Goal: Task Accomplishment & Management: Manage account settings

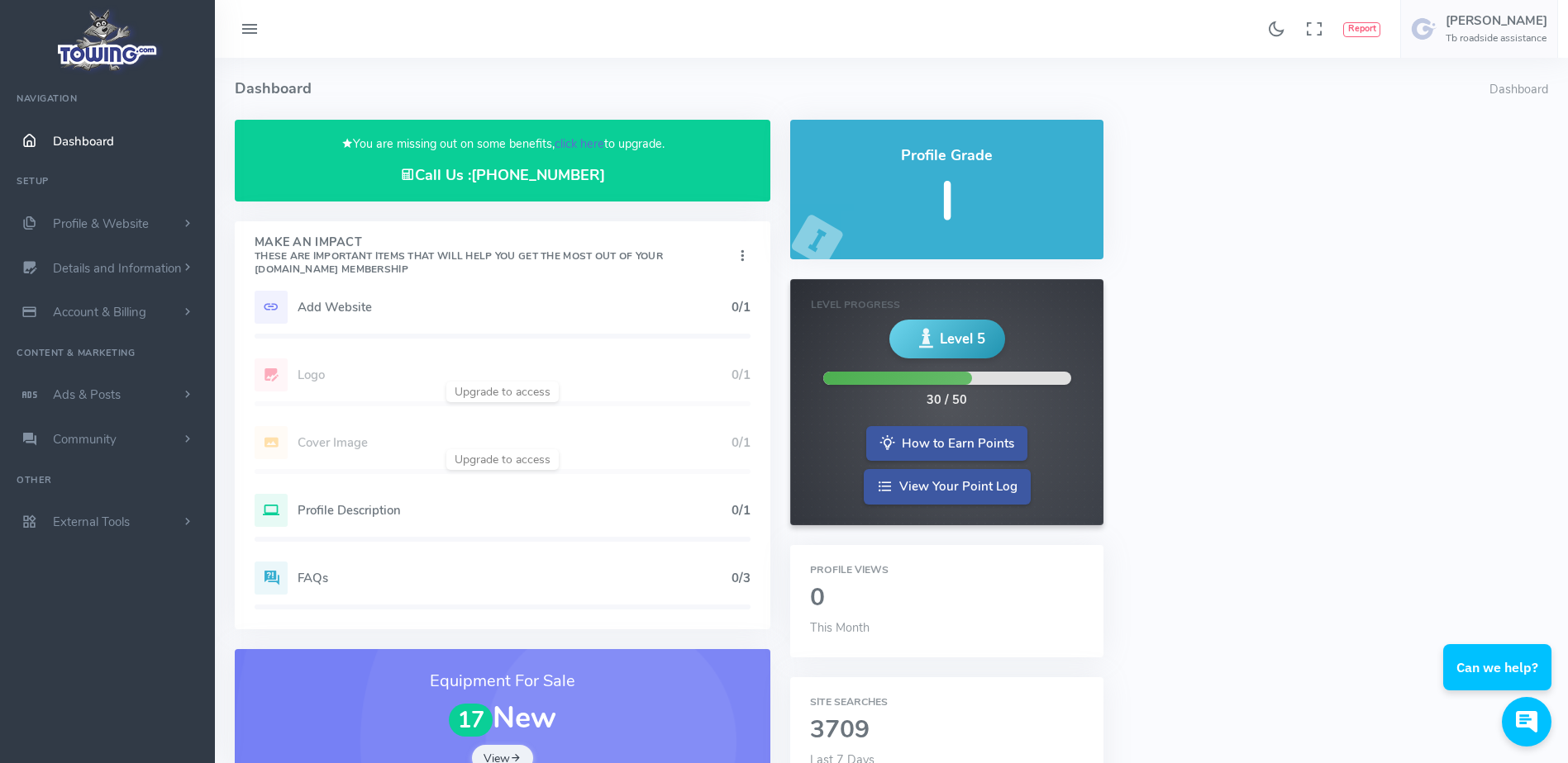
click at [591, 146] on link "click here" at bounding box center [578, 143] width 50 height 17
click at [1468, 36] on h6 "Tb roadside assistance" at bounding box center [1496, 38] width 102 height 11
click at [1462, 156] on span "Logout" at bounding box center [1450, 157] width 37 height 17
